Goal: Download file/media

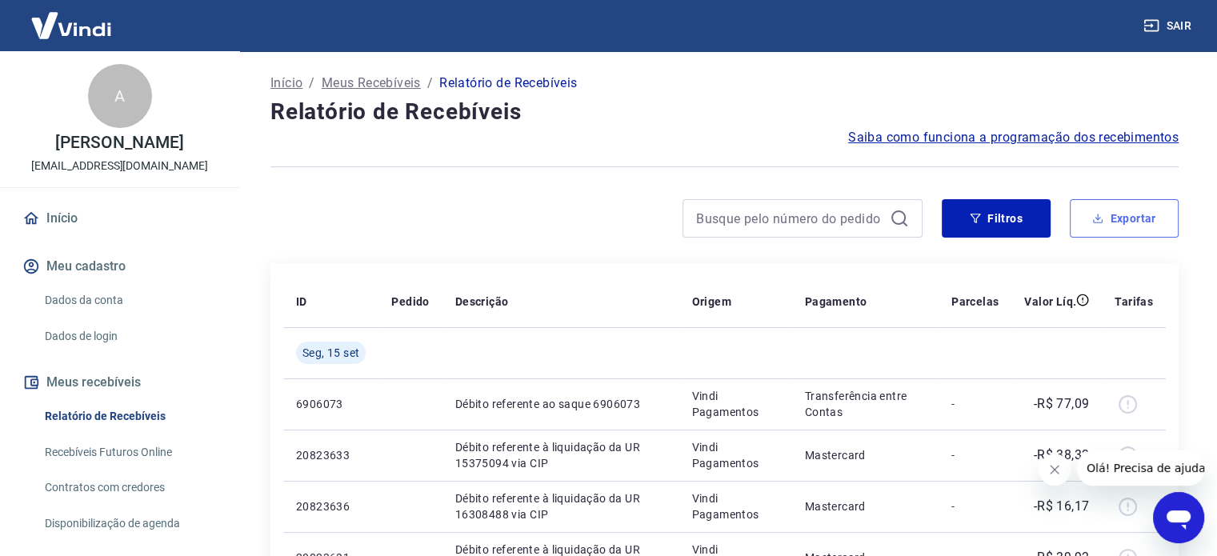
click at [1104, 222] on icon "button" at bounding box center [1097, 218] width 11 height 11
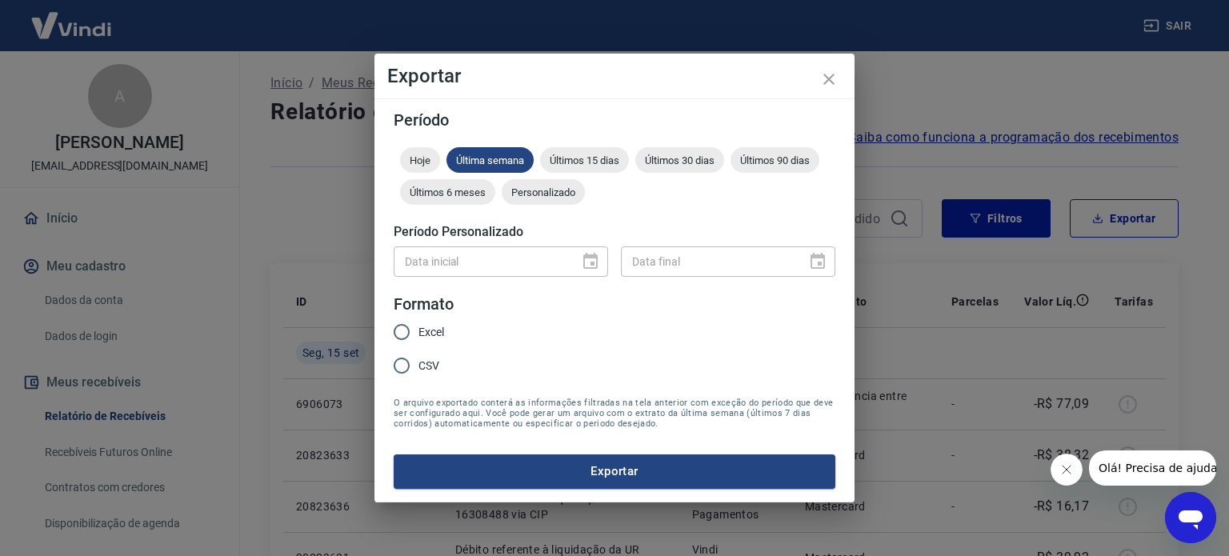
drag, startPoint x: 424, startPoint y: 335, endPoint x: 432, endPoint y: 333, distance: 8.2
click at [426, 335] on span "Excel" at bounding box center [432, 332] width 26 height 17
click at [419, 335] on input "Excel" at bounding box center [402, 332] width 34 height 34
radio input "true"
click at [589, 253] on div "Data inicial" at bounding box center [501, 261] width 214 height 30
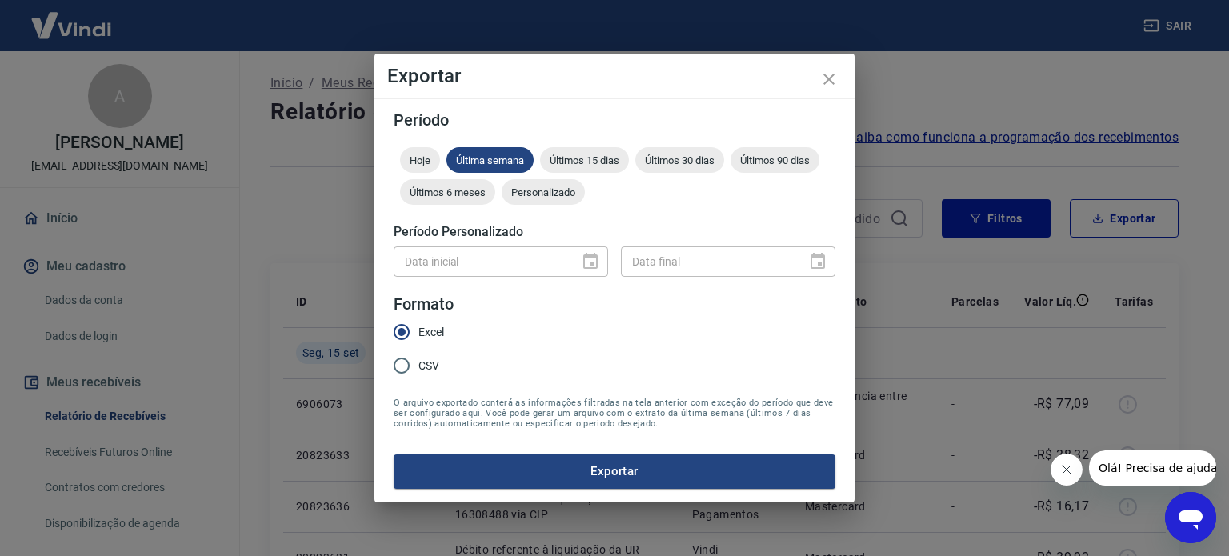
click at [591, 266] on div "Data inicial" at bounding box center [501, 261] width 214 height 30
click at [595, 262] on div at bounding box center [586, 262] width 22 height 0
drag, startPoint x: 546, startPoint y: 142, endPoint x: 560, endPoint y: 142, distance: 14.4
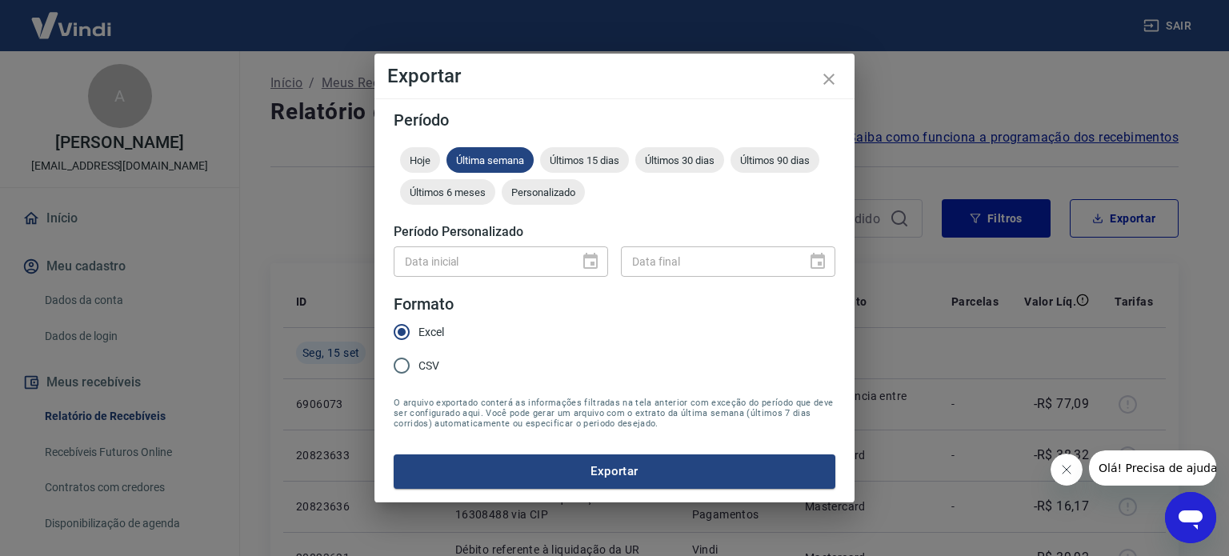
click at [552, 142] on form "Período Hoje Última semana Últimos 15 dias Últimos 30 dias Últimos 90 dias Últi…" at bounding box center [615, 300] width 442 height 376
click at [578, 147] on div "Últimos 15 dias" at bounding box center [584, 160] width 89 height 26
click at [566, 198] on span "Personalizado" at bounding box center [543, 192] width 83 height 12
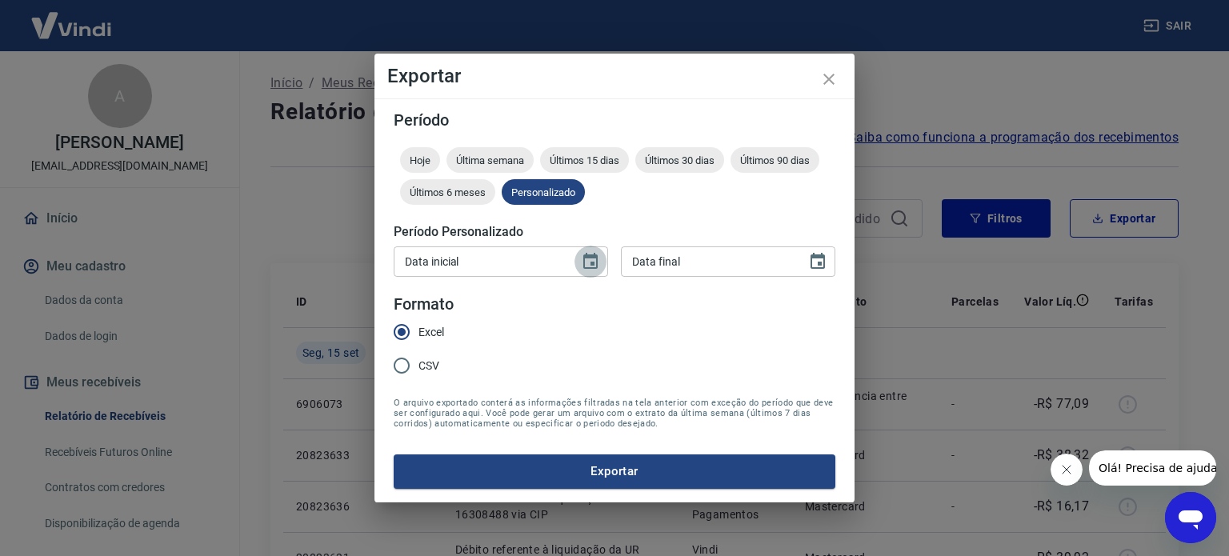
click at [584, 258] on icon "Choose date" at bounding box center [590, 261] width 19 height 19
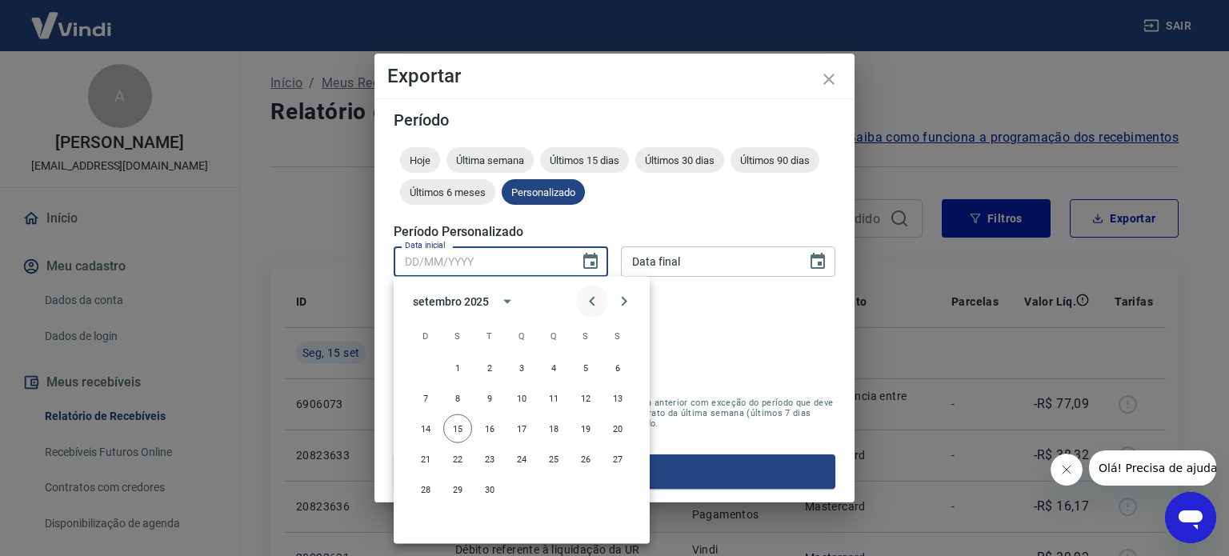
click at [578, 294] on button "Previous month" at bounding box center [592, 302] width 32 height 32
drag, startPoint x: 588, startPoint y: 361, endPoint x: 610, endPoint y: 350, distance: 24.3
click at [590, 361] on button "1" at bounding box center [585, 368] width 29 height 29
type input "[DATE]"
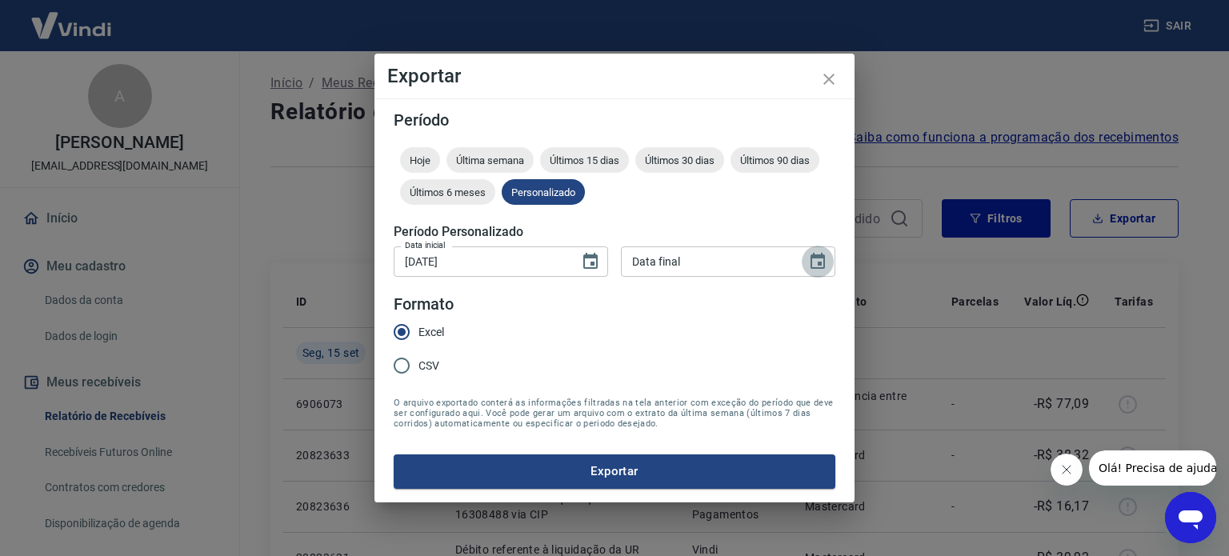
click at [827, 265] on button "Choose date" at bounding box center [818, 262] width 32 height 32
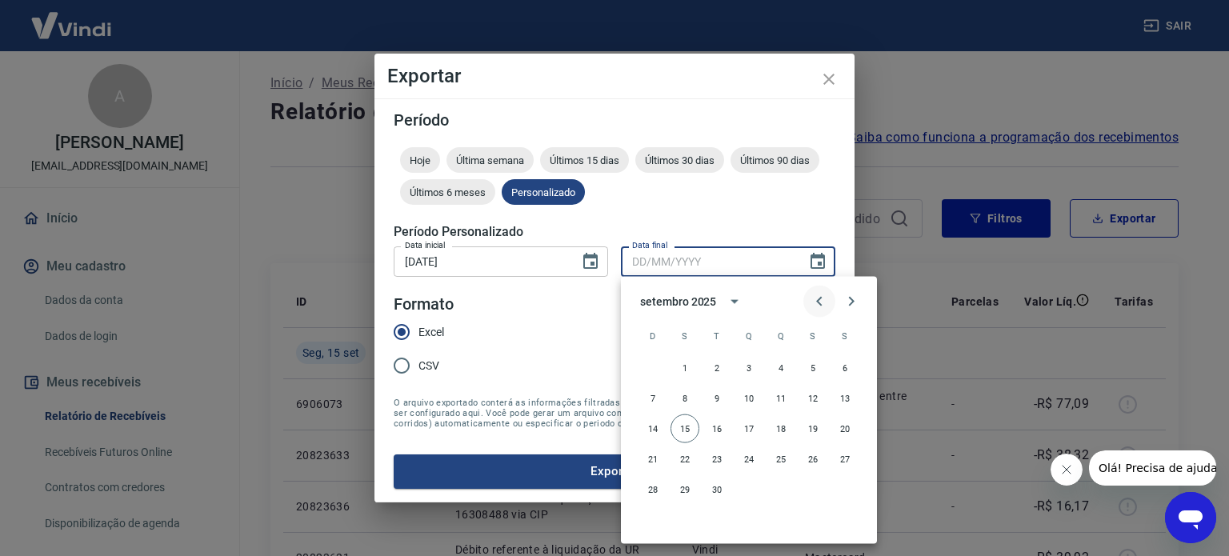
click at [829, 300] on button "Previous month" at bounding box center [819, 302] width 32 height 32
click at [652, 531] on button "31" at bounding box center [653, 520] width 29 height 29
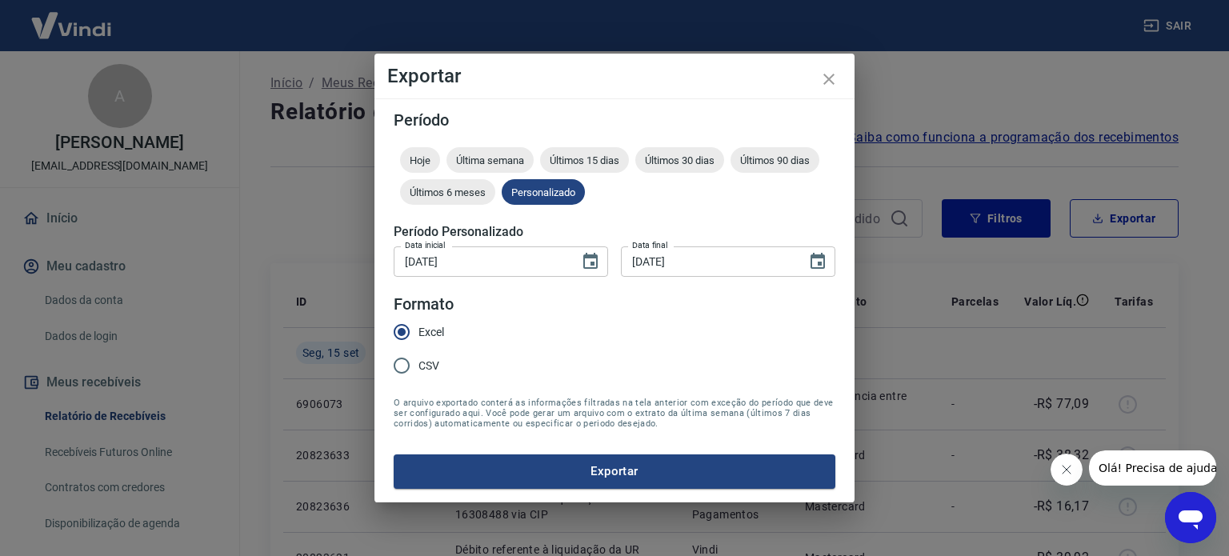
type input "[DATE]"
click at [673, 470] on button "Exportar" at bounding box center [615, 472] width 442 height 34
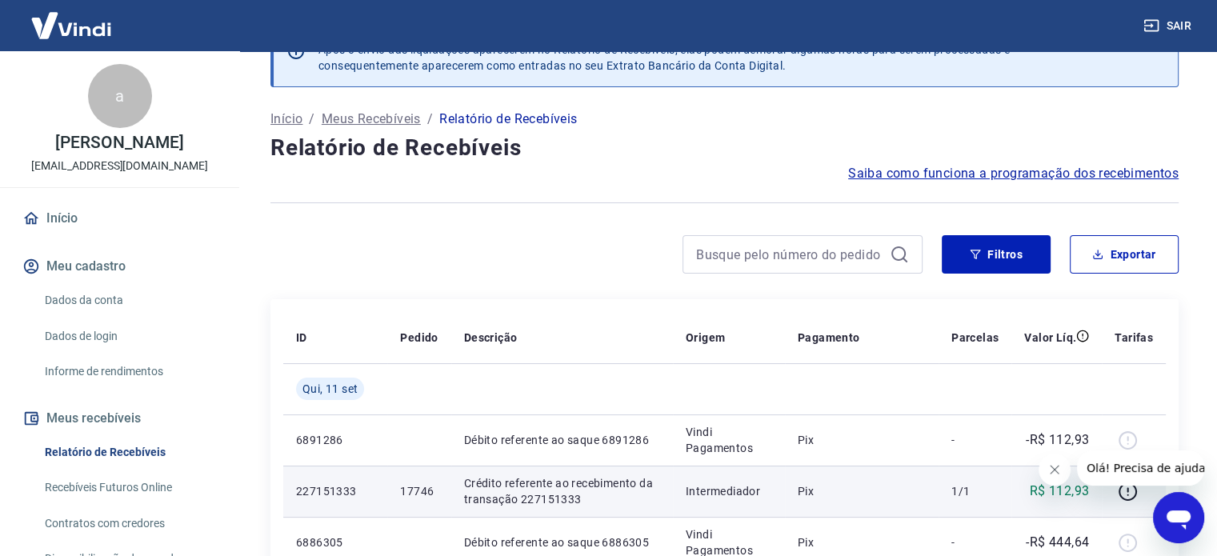
scroll to position [160, 0]
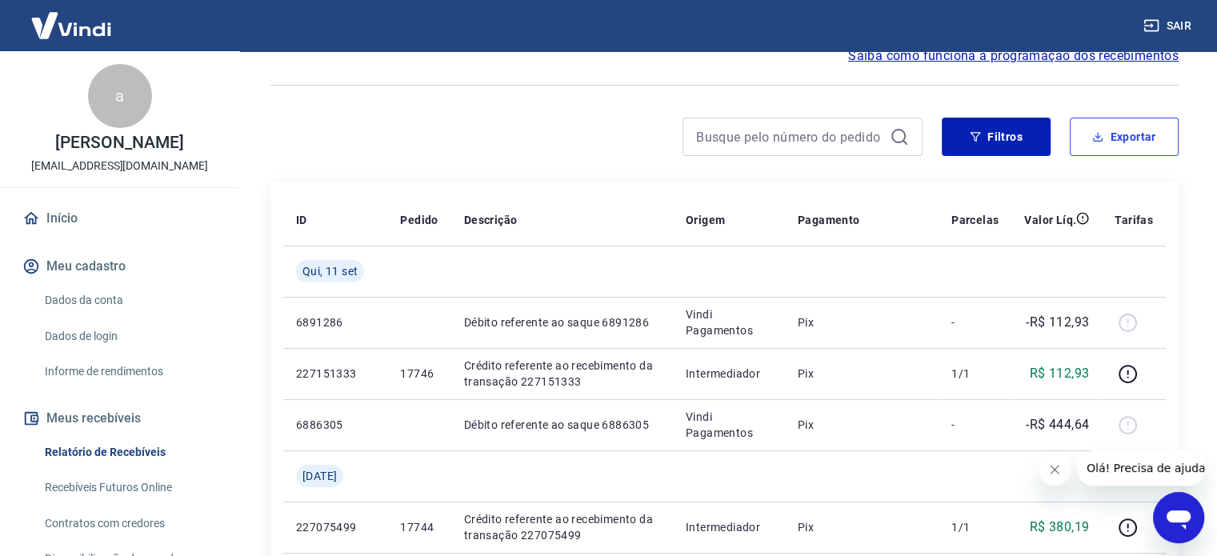
drag, startPoint x: 1108, startPoint y: 134, endPoint x: 1103, endPoint y: 147, distance: 14.4
click at [1101, 150] on button "Exportar" at bounding box center [1124, 137] width 109 height 38
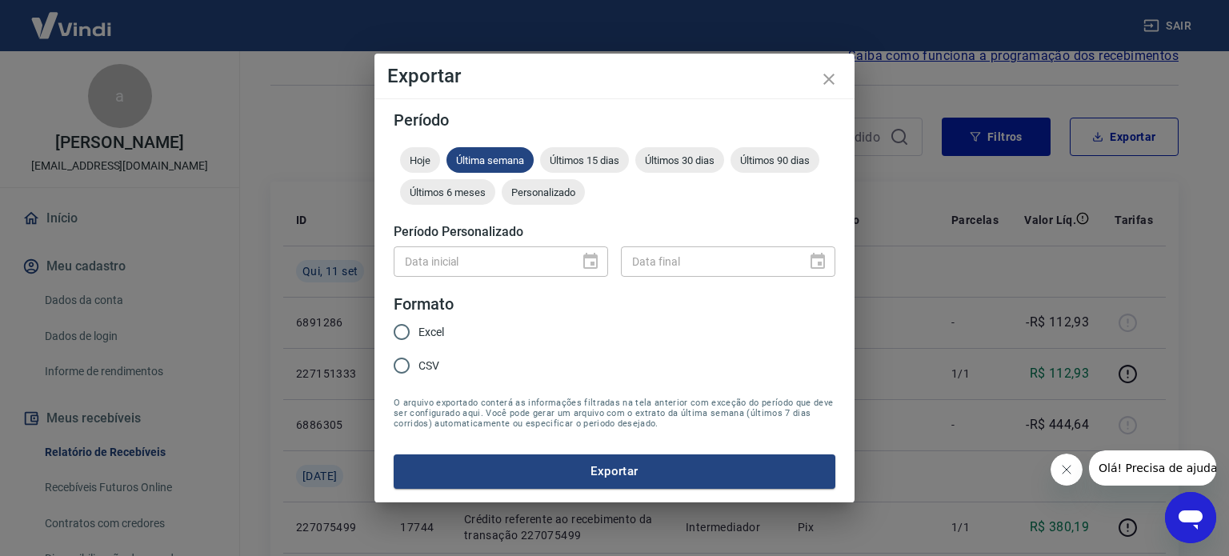
drag, startPoint x: 549, startPoint y: 196, endPoint x: 551, endPoint y: 205, distance: 9.1
click at [553, 198] on span "Personalizado" at bounding box center [543, 192] width 83 height 12
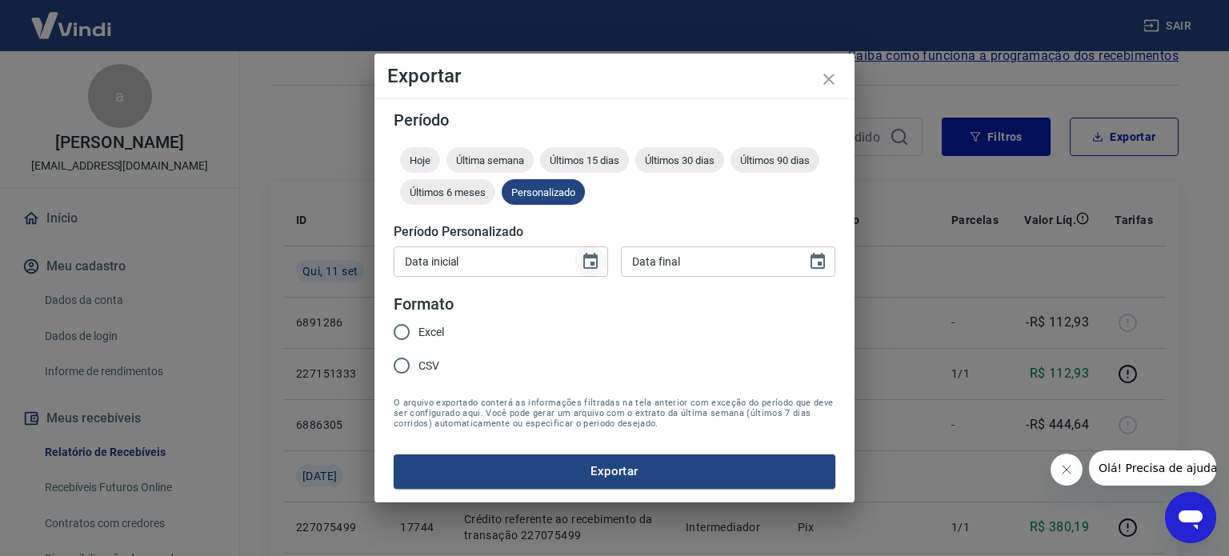
click at [590, 264] on icon "Choose date" at bounding box center [590, 261] width 19 height 19
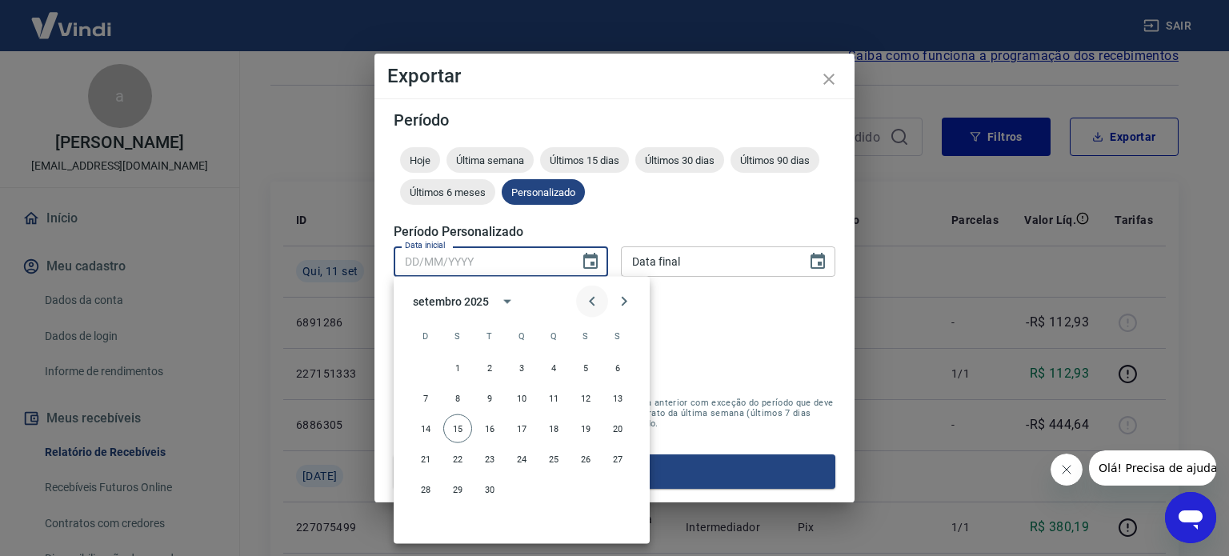
click at [594, 299] on icon "Previous month" at bounding box center [592, 301] width 19 height 19
click at [586, 361] on button "1" at bounding box center [585, 368] width 29 height 29
type input "[DATE]"
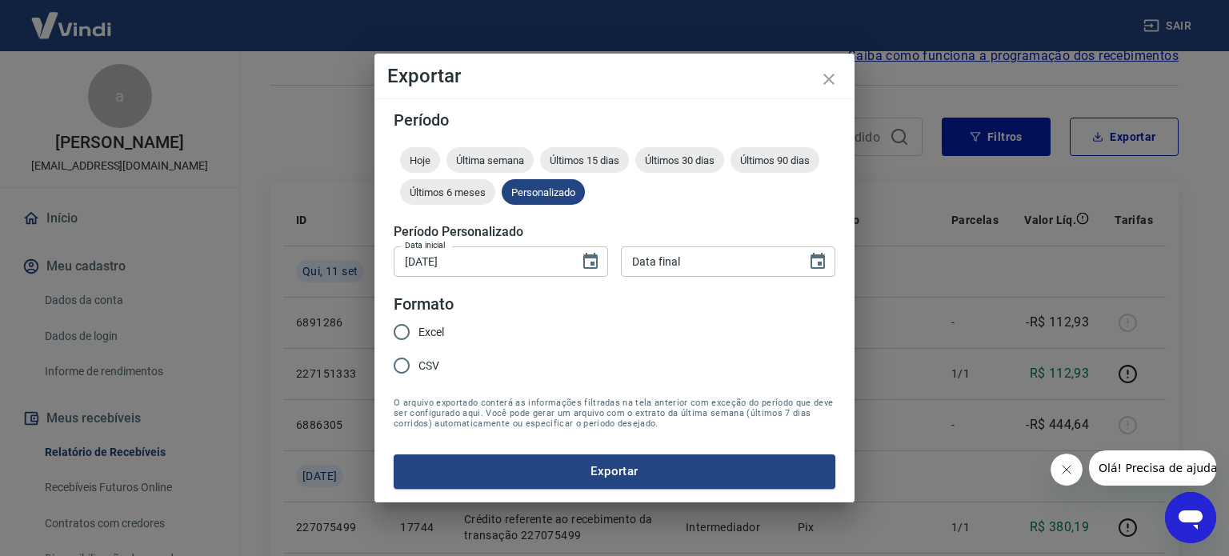
type input "DD/MM/YYYY"
click at [701, 262] on input "DD/MM/YYYY" at bounding box center [708, 261] width 174 height 30
click at [819, 261] on icon "Choose date" at bounding box center [817, 261] width 19 height 19
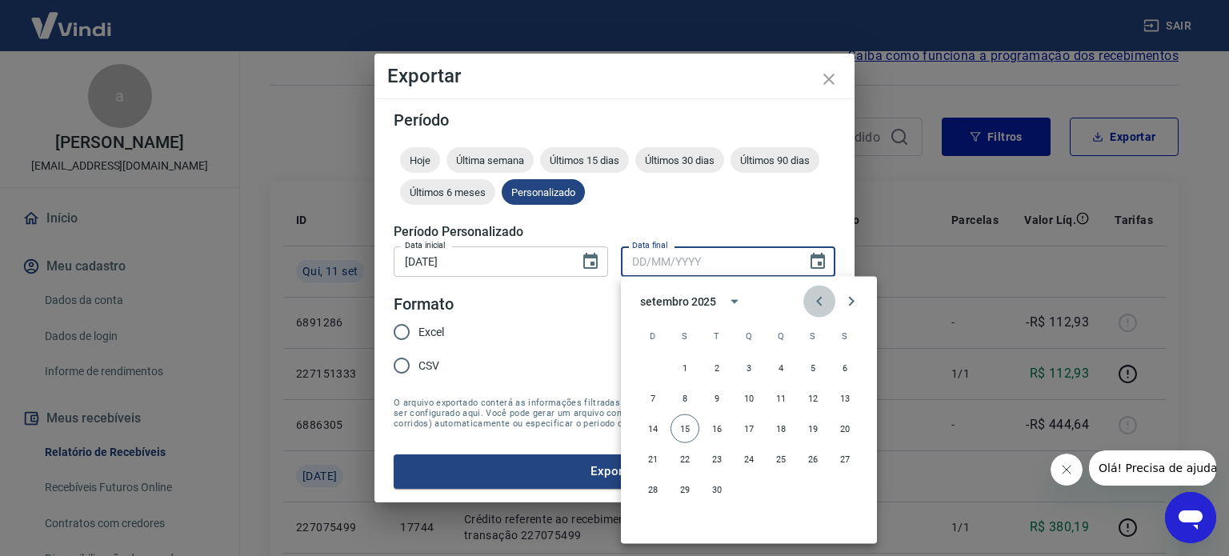
click at [823, 307] on icon "Previous month" at bounding box center [819, 301] width 19 height 19
click at [651, 519] on button "31" at bounding box center [653, 520] width 29 height 29
type input "[DATE]"
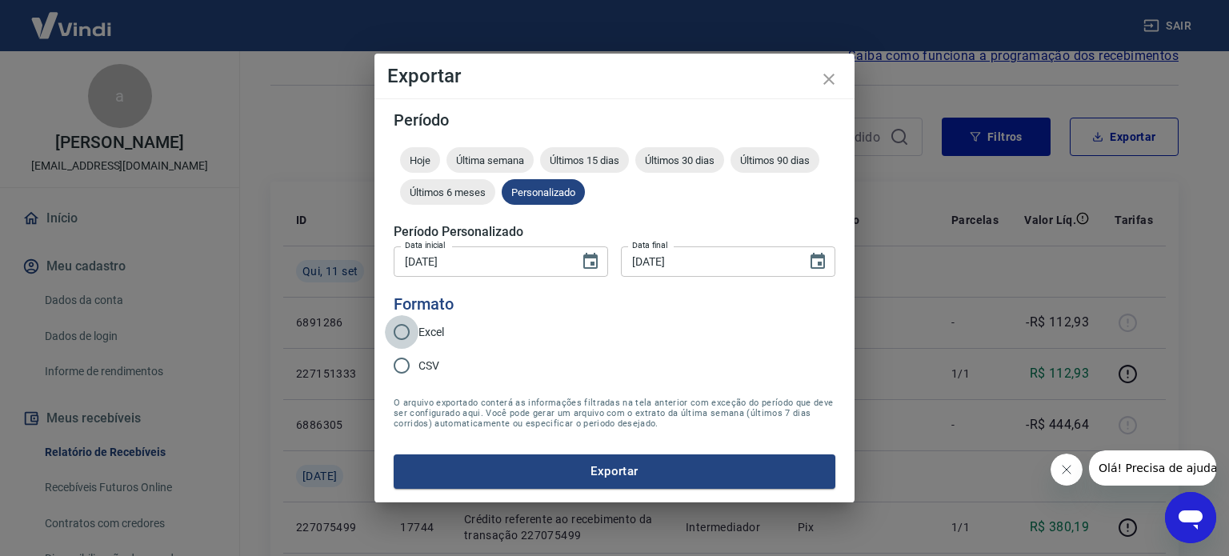
click at [400, 328] on input "Excel" at bounding box center [402, 332] width 34 height 34
radio input "true"
click at [590, 468] on button "Exportar" at bounding box center [615, 472] width 442 height 34
